Goal: Task Accomplishment & Management: Use online tool/utility

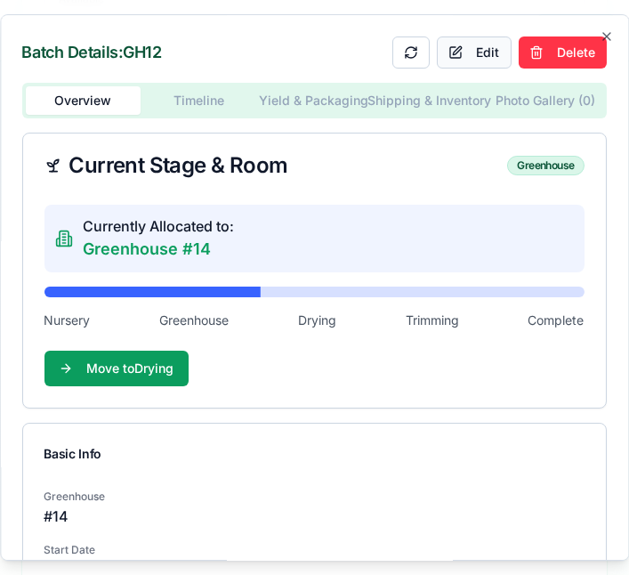
click at [479, 36] on button "Edit" at bounding box center [474, 52] width 75 height 32
click at [205, 237] on p "Greenhouse #14" at bounding box center [159, 249] width 151 height 25
click at [187, 237] on p "Greenhouse #14" at bounding box center [159, 249] width 151 height 25
click at [184, 237] on p "Greenhouse #14" at bounding box center [159, 249] width 151 height 25
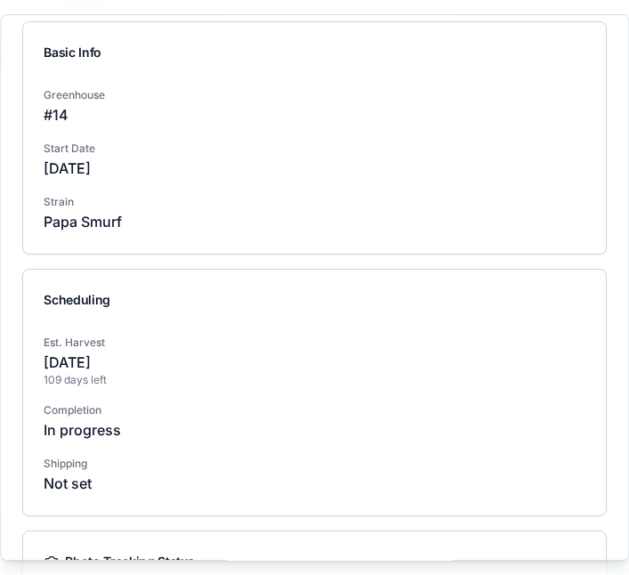
scroll to position [314, 0]
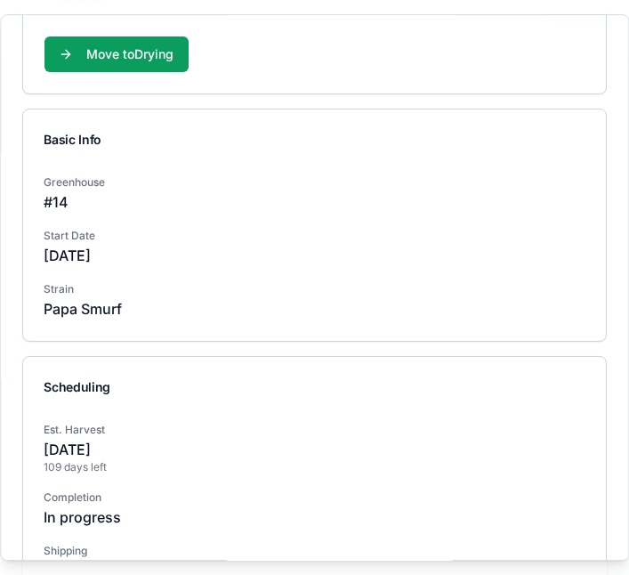
click at [75, 191] on p "# 14" at bounding box center [314, 201] width 540 height 21
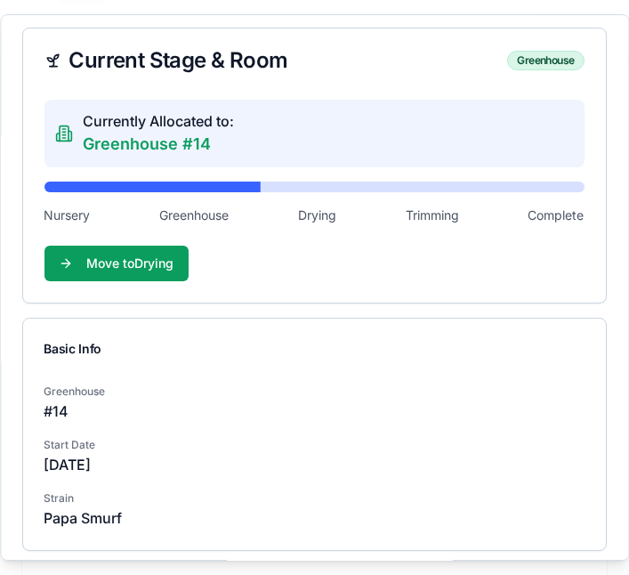
scroll to position [0, 0]
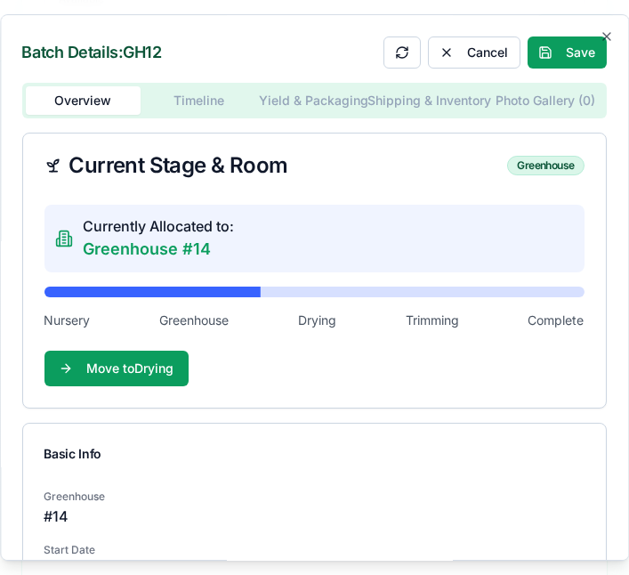
click at [193, 86] on button "Timeline" at bounding box center [199, 100] width 116 height 28
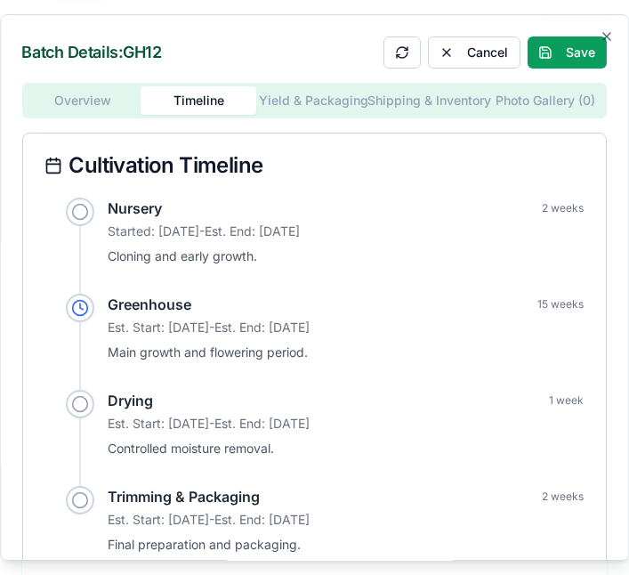
click at [88, 83] on div "Overview Timeline Yield & Packaging Shipping & Inventory Photo Gallery ( 0 ) Cu…" at bounding box center [314, 343] width 584 height 521
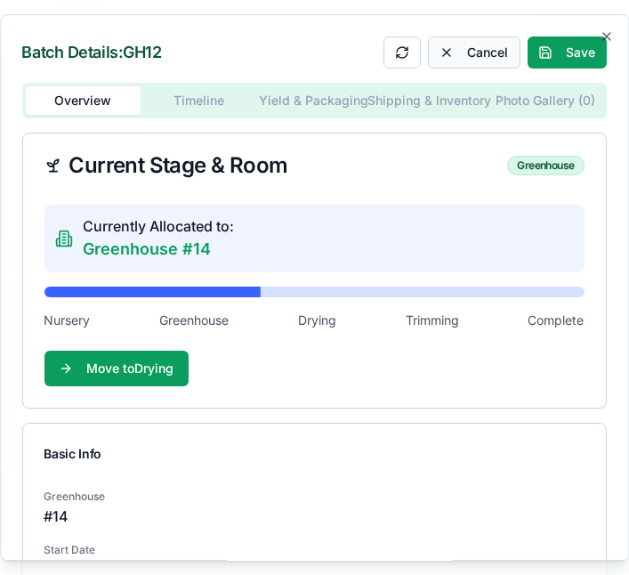
click at [468, 36] on button "Cancel" at bounding box center [474, 52] width 93 height 32
click at [475, 36] on button "Edit" at bounding box center [474, 52] width 75 height 32
click at [145, 237] on p "Greenhouse #14" at bounding box center [159, 249] width 151 height 25
